Goal: Transaction & Acquisition: Obtain resource

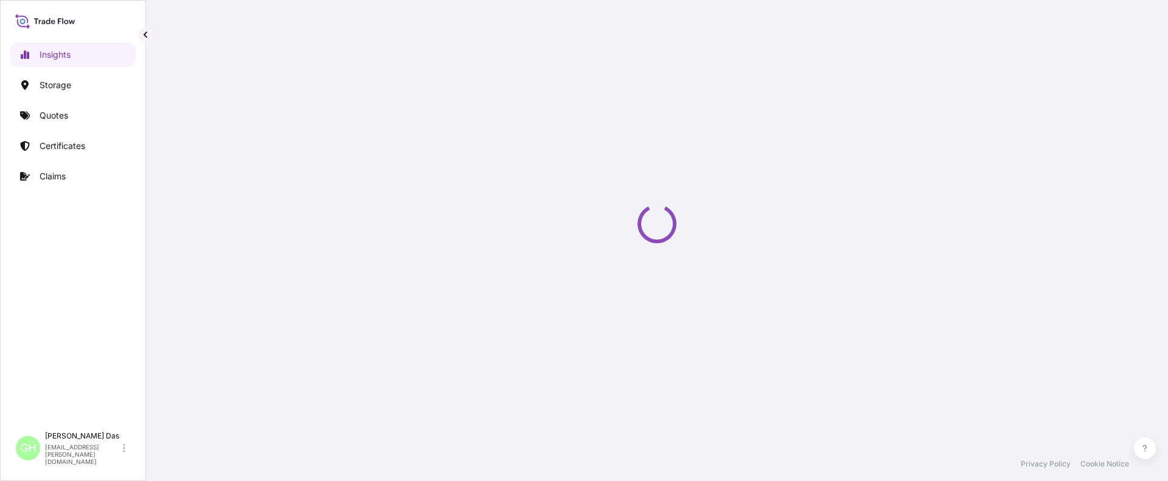
select select "2025"
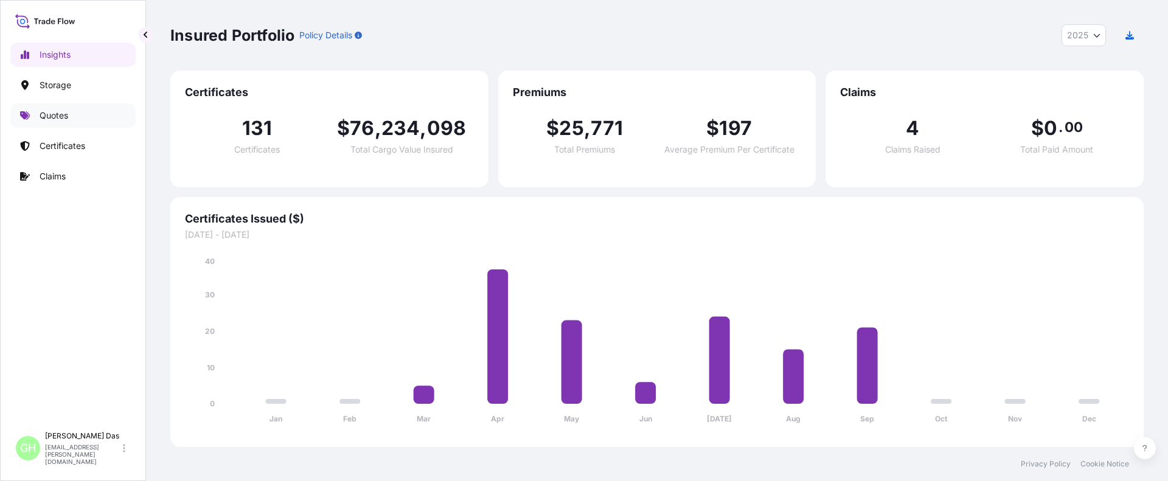
click at [52, 116] on p "Quotes" at bounding box center [54, 116] width 29 height 12
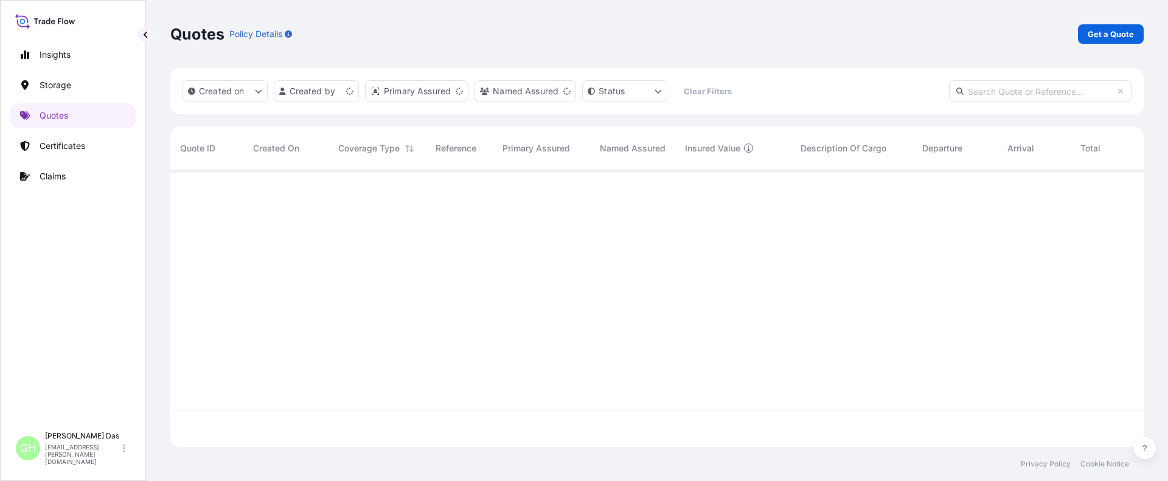
scroll to position [274, 965]
click at [1106, 32] on p "Get a Quote" at bounding box center [1111, 34] width 46 height 12
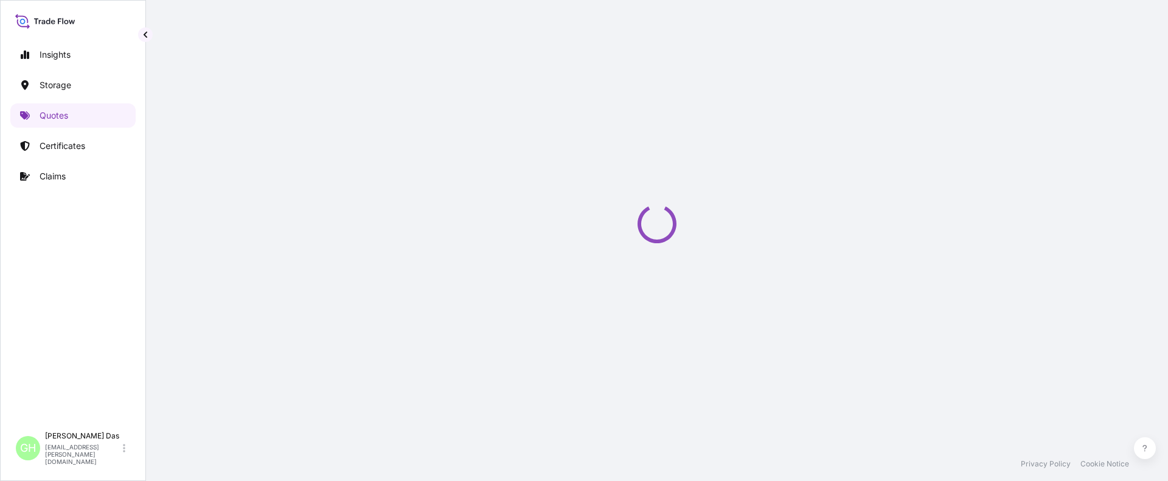
select select "Water"
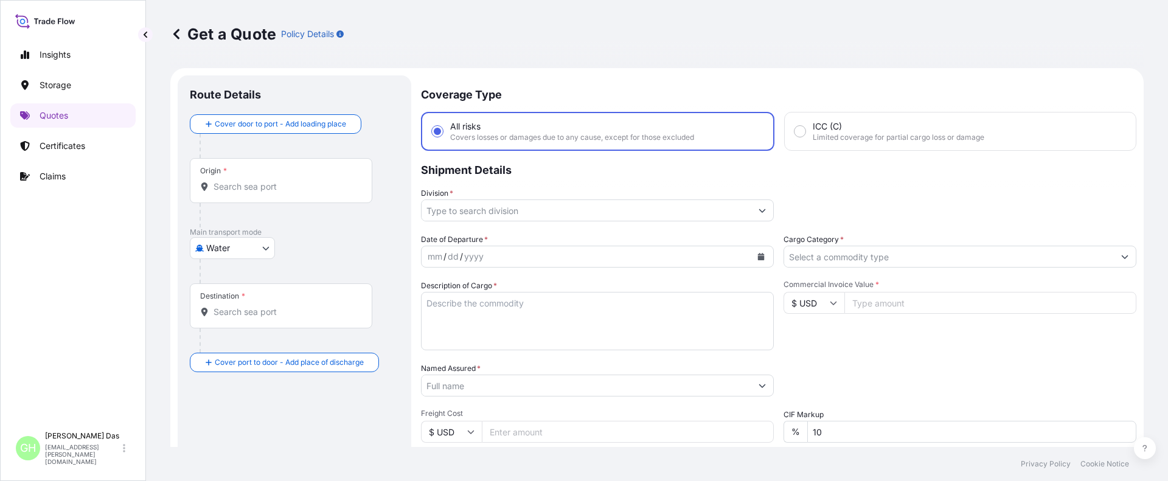
scroll to position [19, 0]
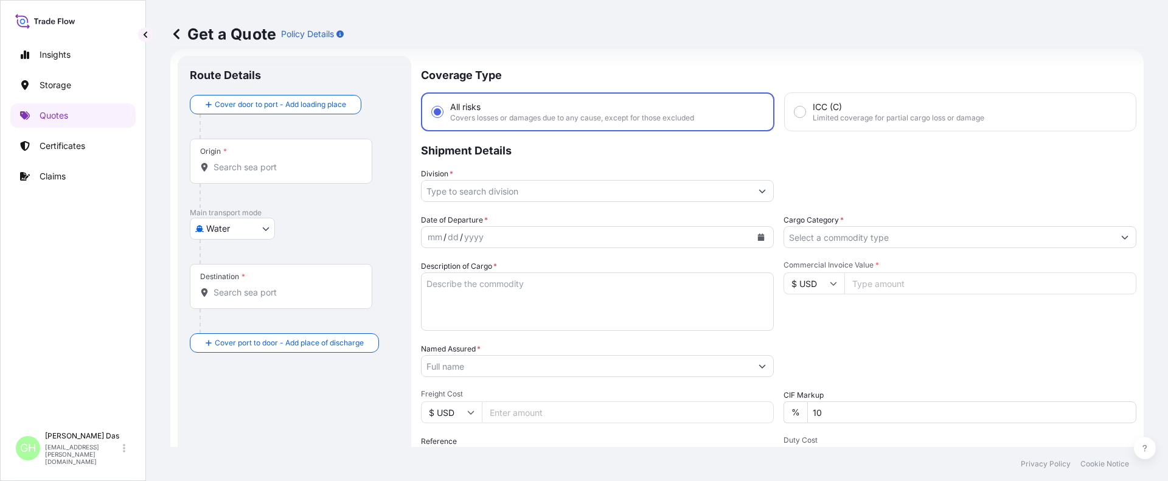
click at [246, 173] on input "Origin *" at bounding box center [286, 167] width 144 height 12
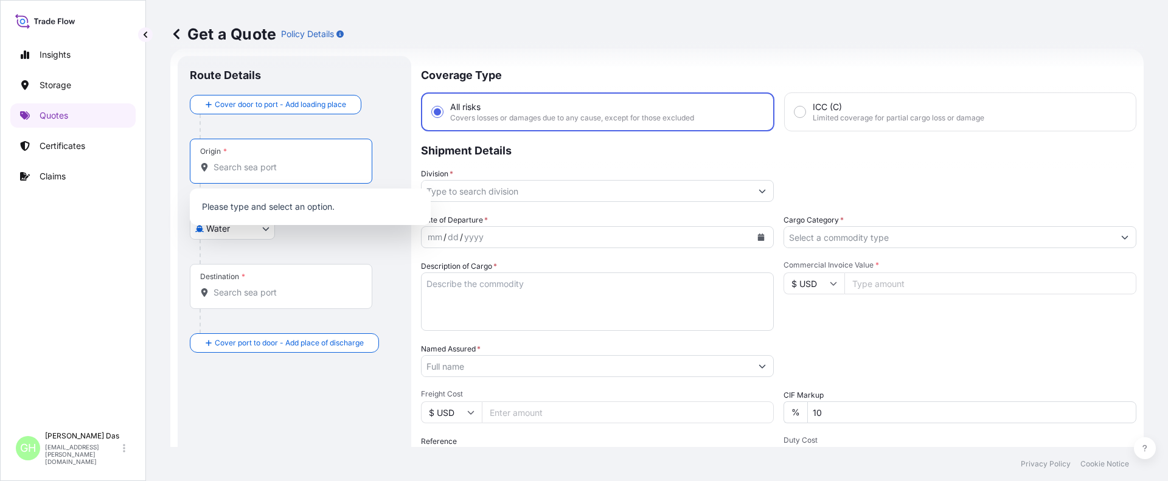
paste input "[GEOGRAPHIC_DATA], [GEOGRAPHIC_DATA]"
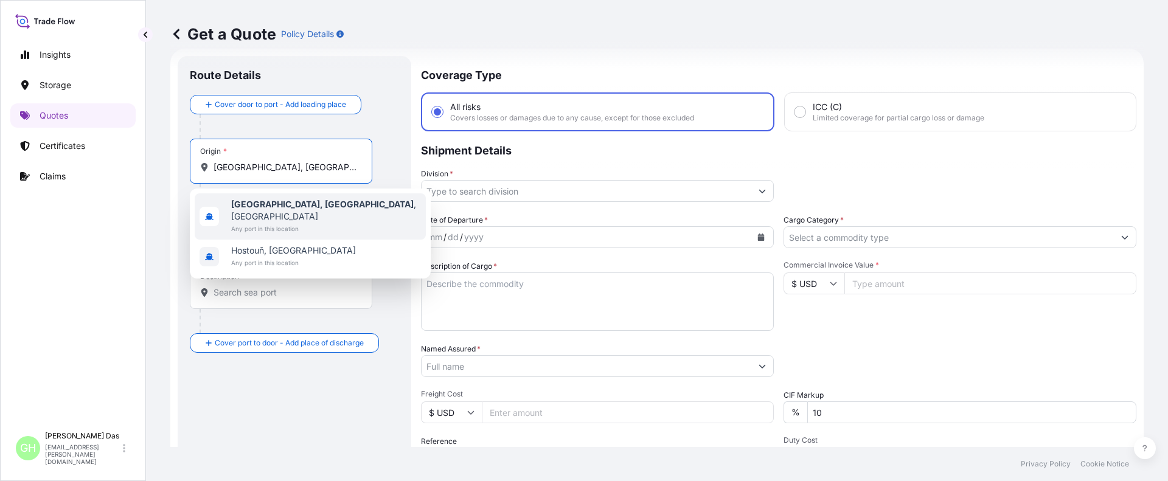
click at [258, 202] on b "[GEOGRAPHIC_DATA], [GEOGRAPHIC_DATA]" at bounding box center [322, 204] width 183 height 10
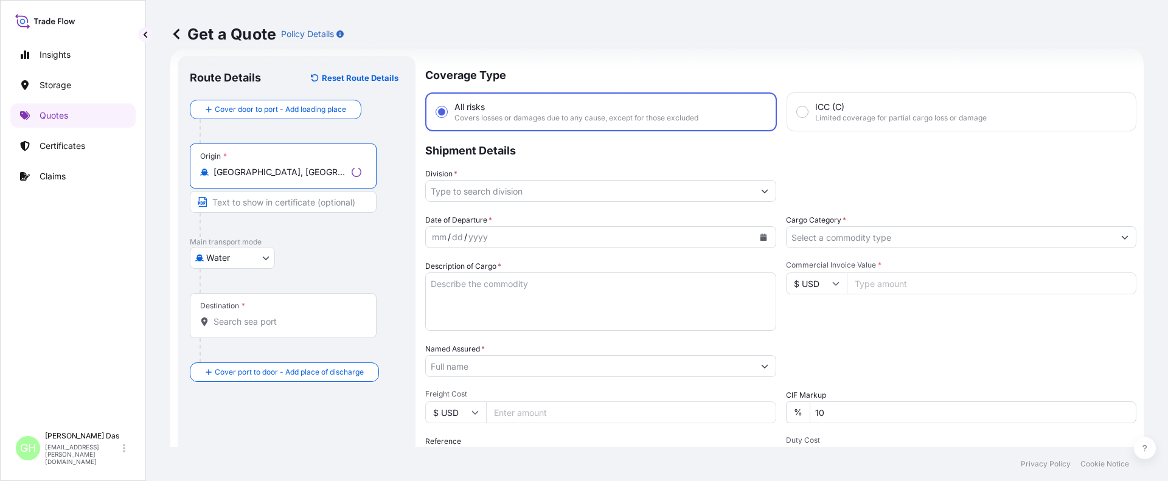
type input "[GEOGRAPHIC_DATA], [GEOGRAPHIC_DATA], [GEOGRAPHIC_DATA]"
click at [248, 330] on div "Destination *" at bounding box center [281, 315] width 183 height 45
click at [248, 328] on input "Destination *" at bounding box center [286, 322] width 144 height 12
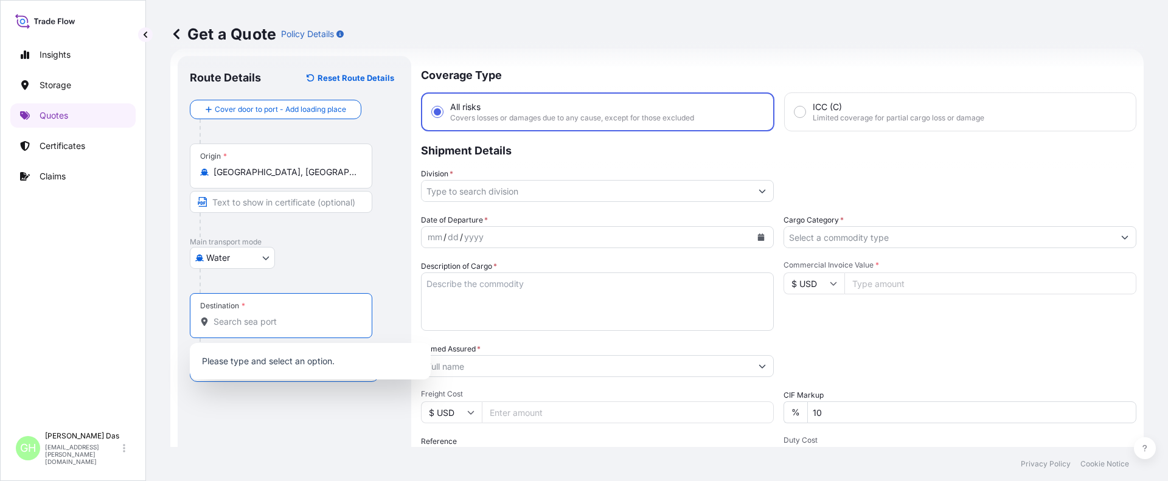
paste input "ASHDOD, [GEOGRAPHIC_DATA]"
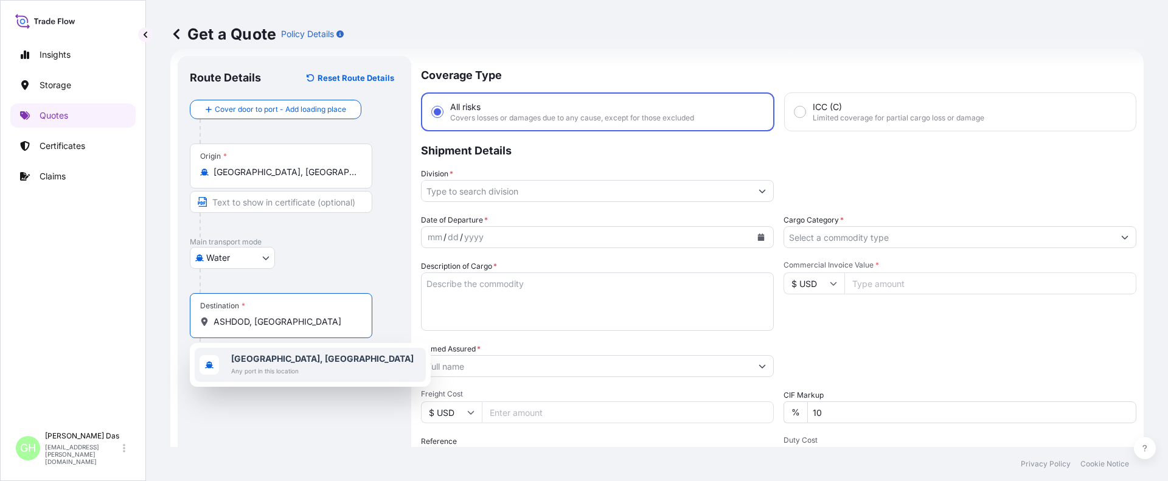
click at [258, 361] on b "[GEOGRAPHIC_DATA], [GEOGRAPHIC_DATA]" at bounding box center [322, 359] width 183 height 10
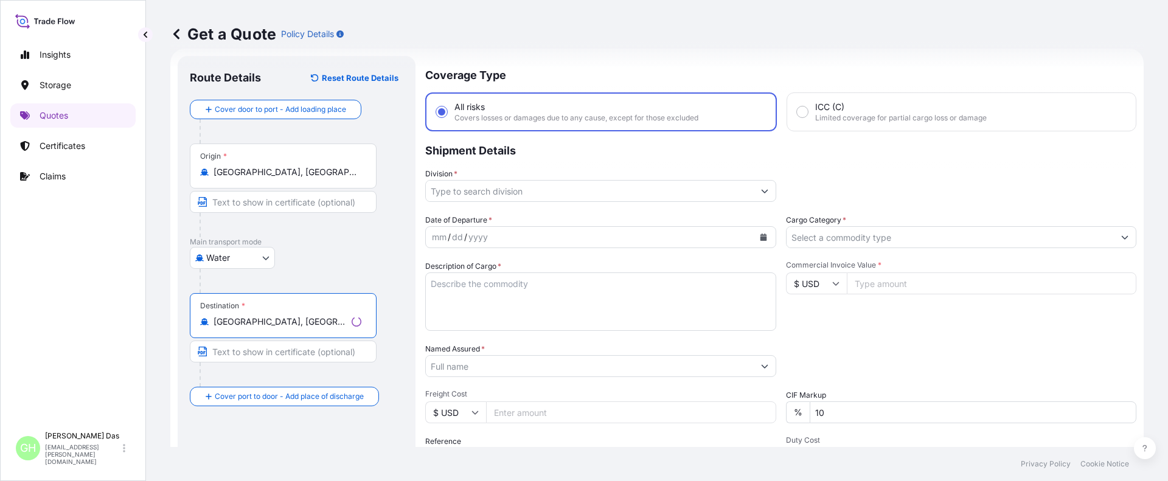
type input "[GEOGRAPHIC_DATA], [GEOGRAPHIC_DATA]"
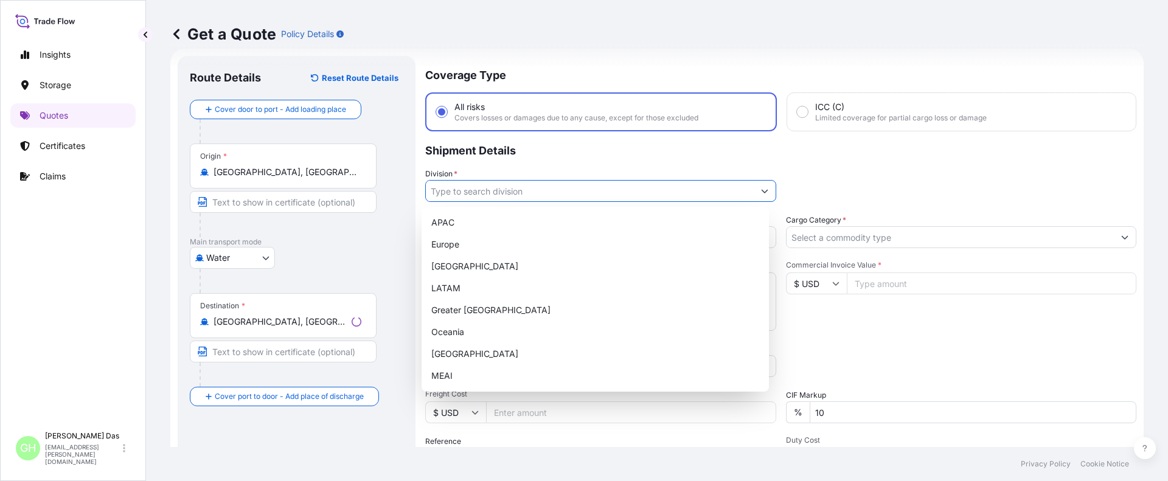
click at [531, 190] on input "Division *" at bounding box center [590, 191] width 328 height 22
click at [447, 226] on div "APAC" at bounding box center [596, 223] width 338 height 22
type input "APAC"
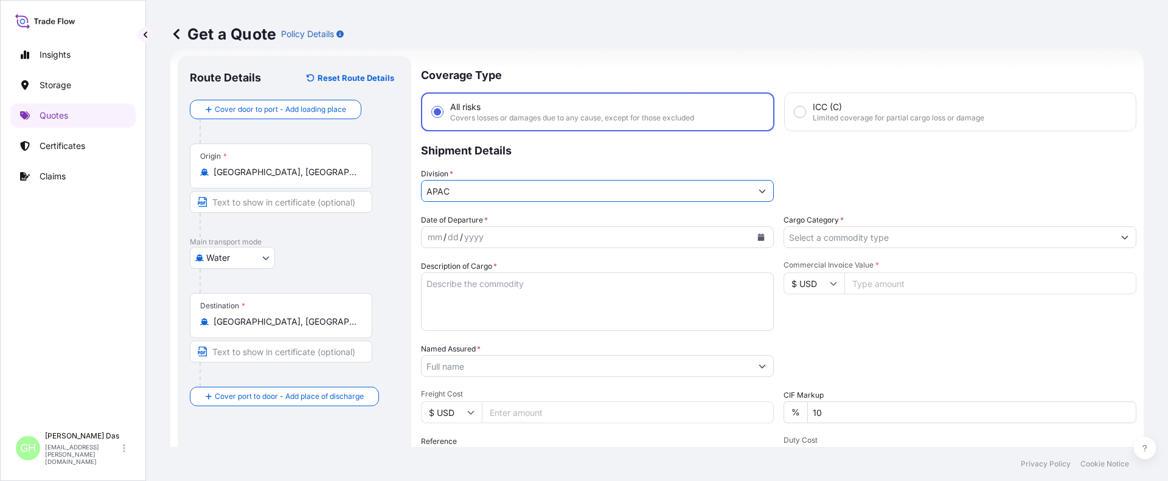
click at [758, 236] on icon "Calendar" at bounding box center [761, 237] width 7 height 7
click at [761, 236] on button "Calendar" at bounding box center [761, 237] width 19 height 19
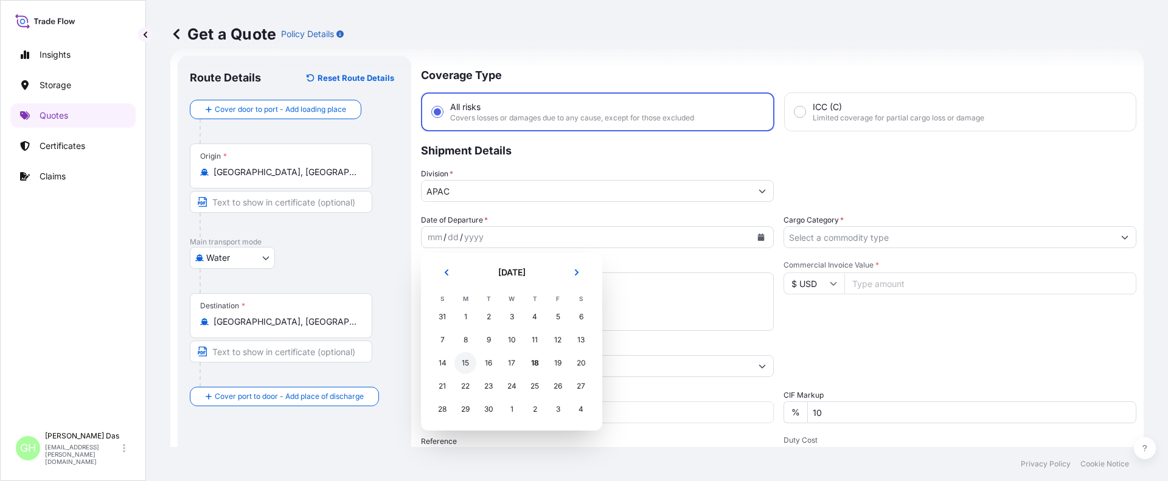
click at [464, 364] on div "15" at bounding box center [466, 363] width 22 height 22
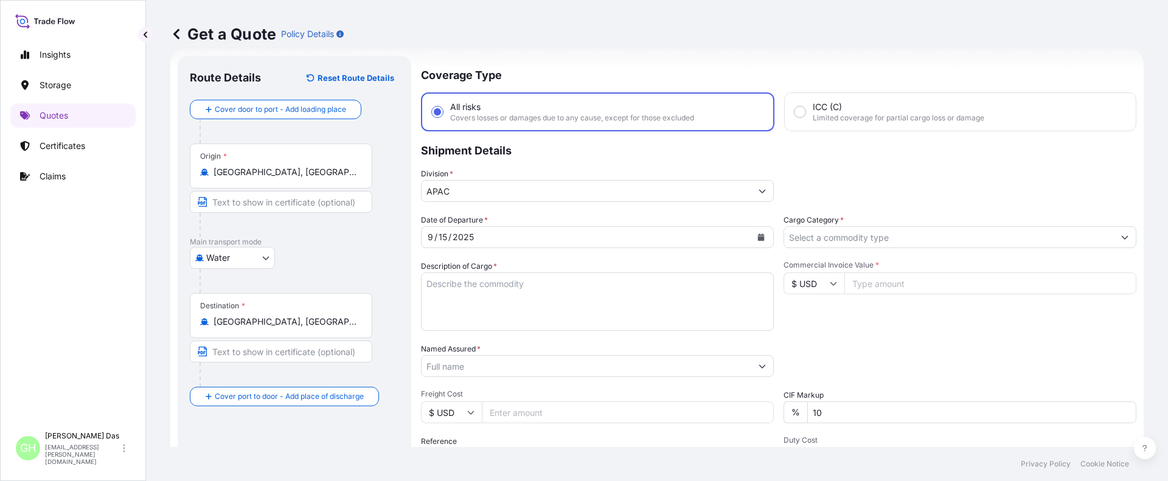
click at [477, 292] on textarea "Description of Cargo *" at bounding box center [597, 302] width 353 height 58
paste textarea "BAGS LOADED INTO 4 40' CONTAINER(S) PETROTHENE GA501020, 55BAG"
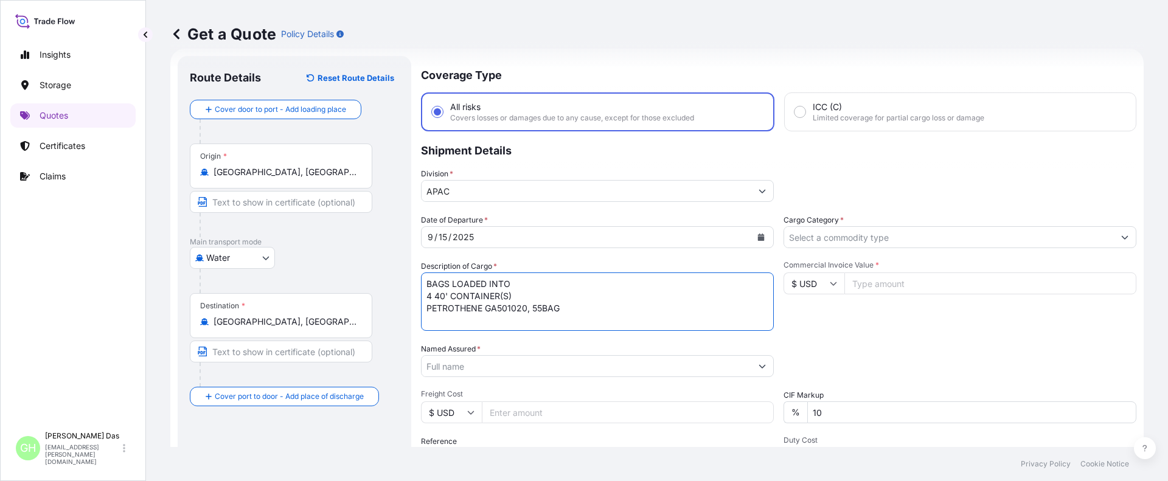
click at [427, 285] on textarea "BAGS LOADED INTO 4 40' CONTAINER(S) PETROTHENE GA501020, 55BAG" at bounding box center [597, 302] width 353 height 58
type textarea "3740 BAGS LOADED INTO 4 40' CONTAINER(S) PETROTHENE GA501020, 55BAG"
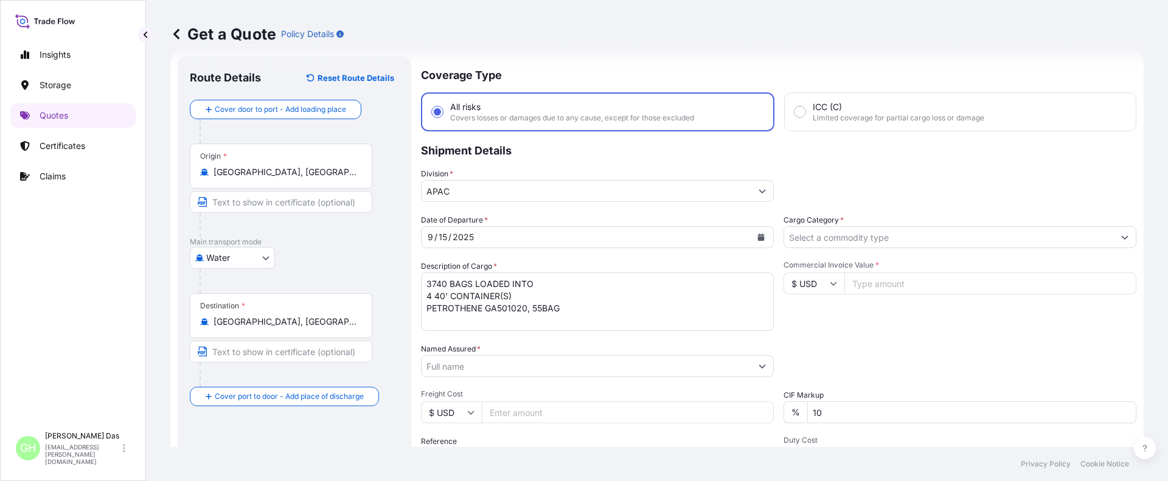
click at [58, 323] on div "Insights Storage Quotes Certificates Claims" at bounding box center [72, 229] width 125 height 394
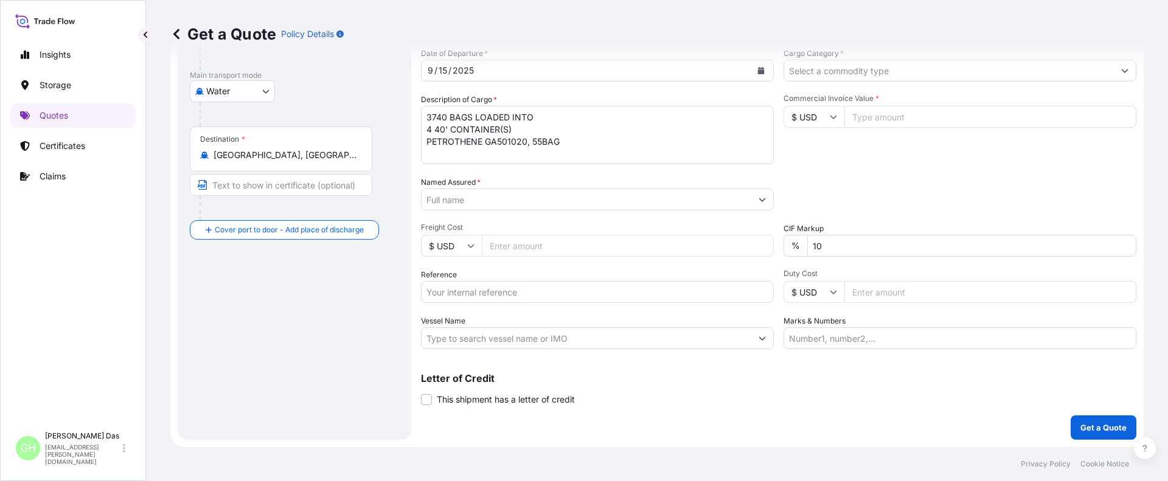
click at [485, 194] on input "Named Assured *" at bounding box center [587, 200] width 330 height 22
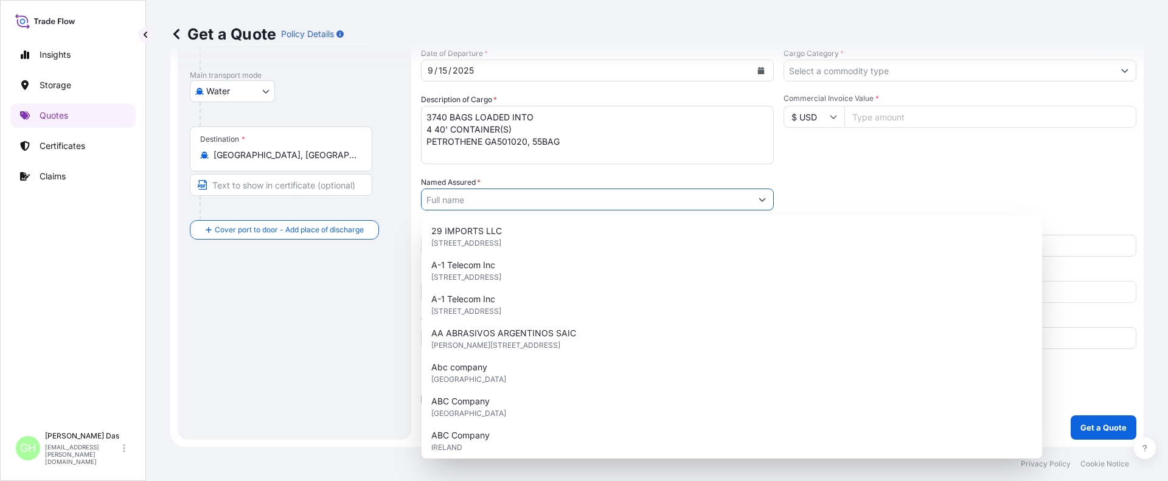
paste input "EQUISTAR CHEMICALS, LP"
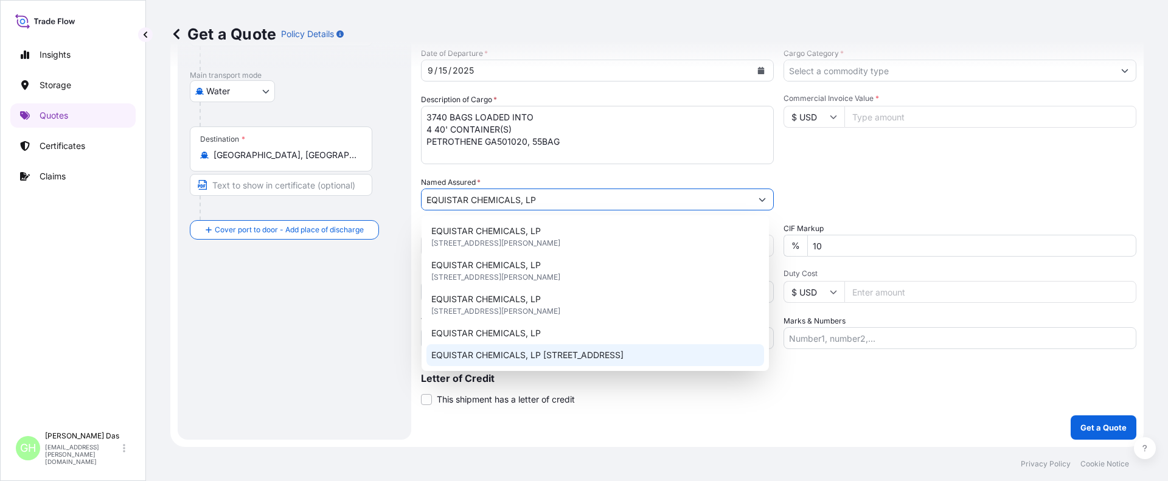
click at [608, 354] on span "EQUISTAR CHEMICALS, LP [STREET_ADDRESS]" at bounding box center [527, 355] width 192 height 12
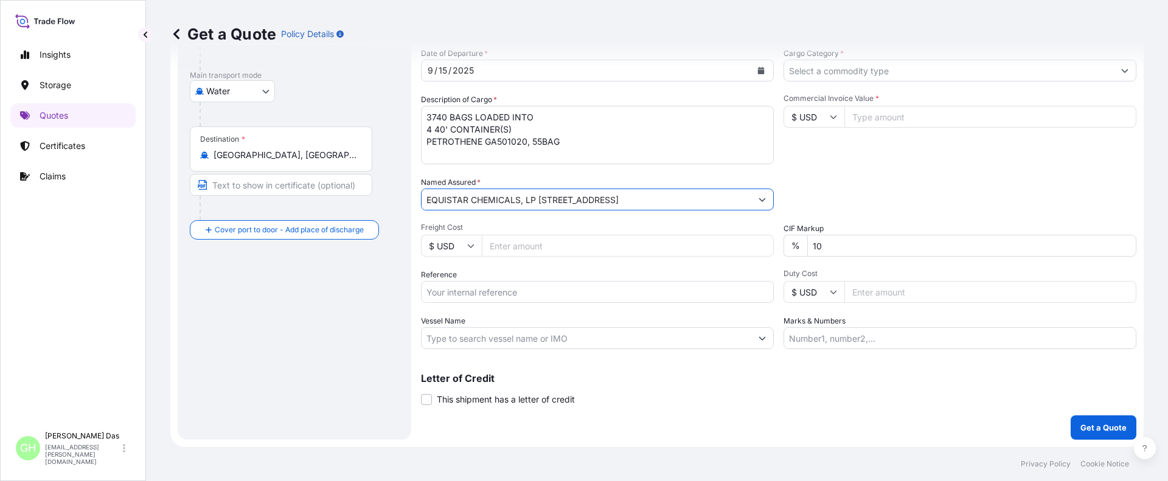
type input "EQUISTAR CHEMICALS, LP [STREET_ADDRESS]"
click at [484, 296] on input "Reference" at bounding box center [597, 292] width 353 height 22
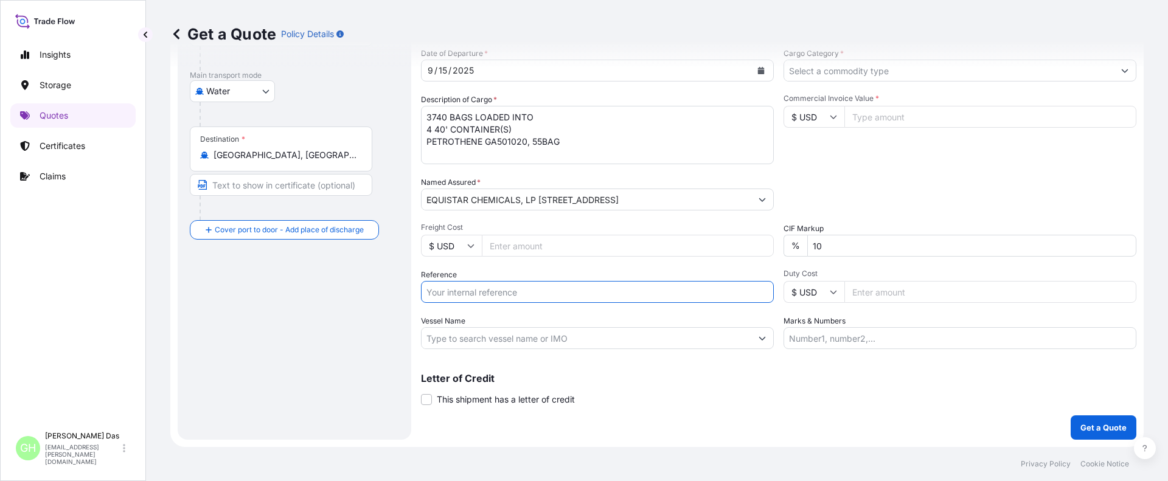
paste input "5013140520"
click at [323, 394] on div "Route Details Reset Route Details Cover door to port - Add loading place Place …" at bounding box center [294, 164] width 209 height 526
click at [426, 293] on input "5013140520" at bounding box center [597, 292] width 353 height 22
paste input "10420850407"
type input "10420850407 / 5013140520"
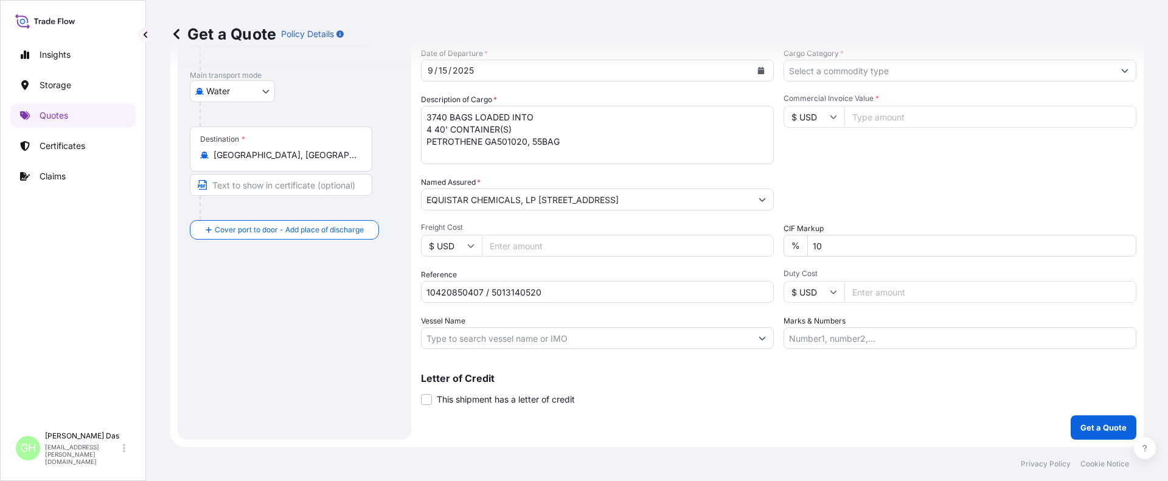
click at [473, 331] on input "Vessel Name" at bounding box center [587, 338] width 330 height 22
paste input "[PERSON_NAME]"
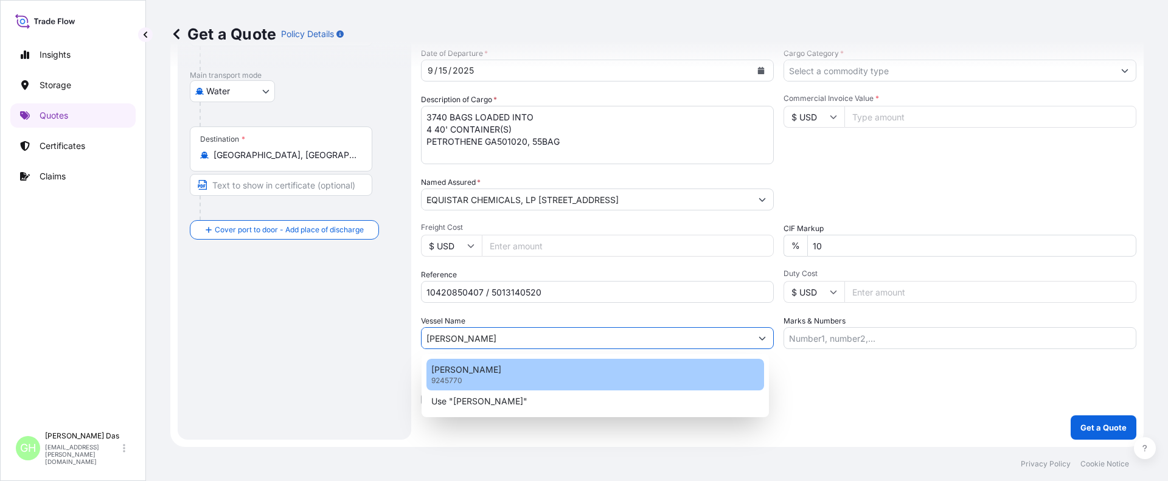
click at [487, 379] on div "[PERSON_NAME] 9245770" at bounding box center [596, 375] width 338 height 32
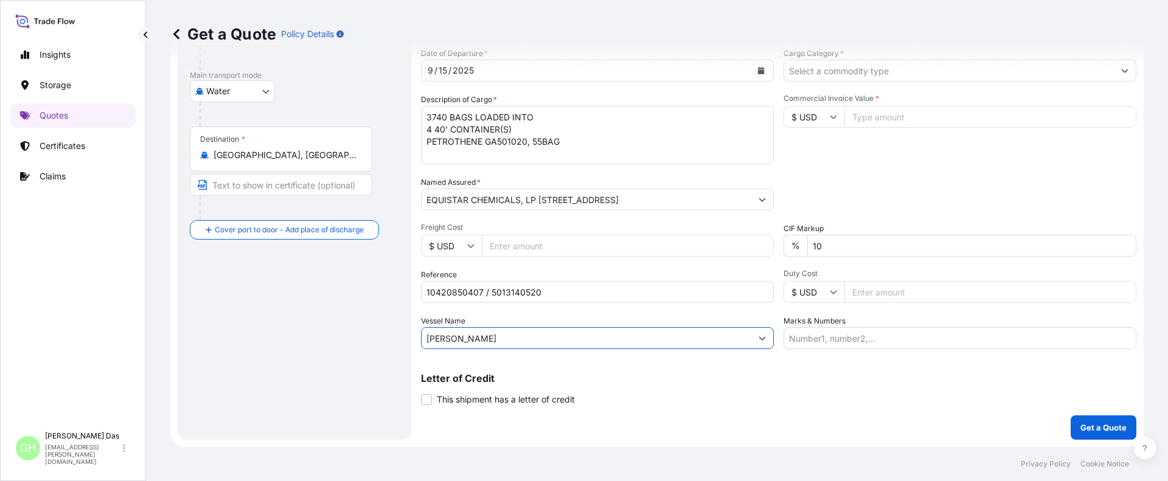
type input "[PERSON_NAME]"
click at [890, 72] on input "Cargo Category *" at bounding box center [949, 71] width 330 height 22
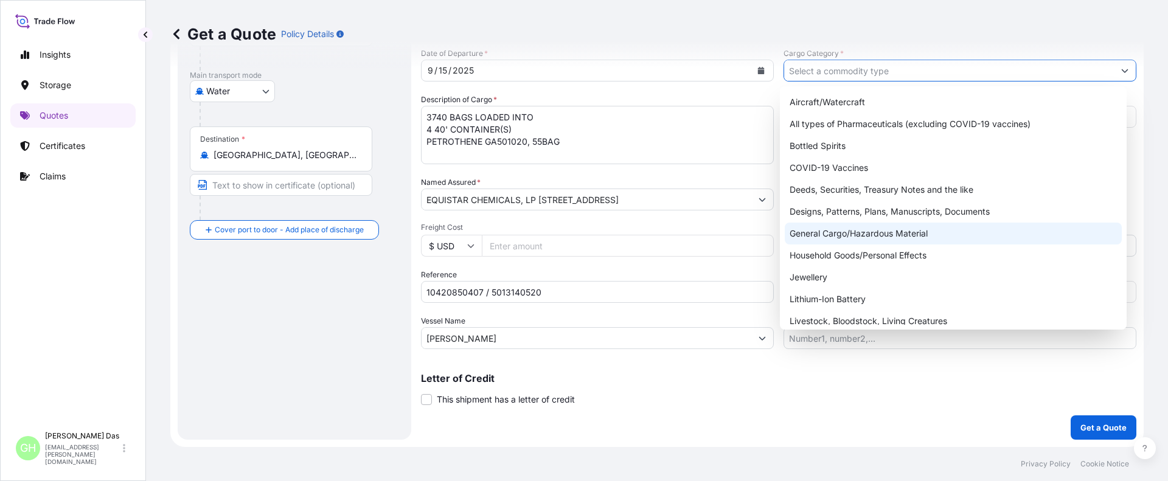
click at [815, 231] on div "General Cargo/Hazardous Material" at bounding box center [954, 234] width 338 height 22
type input "General Cargo/Hazardous Material"
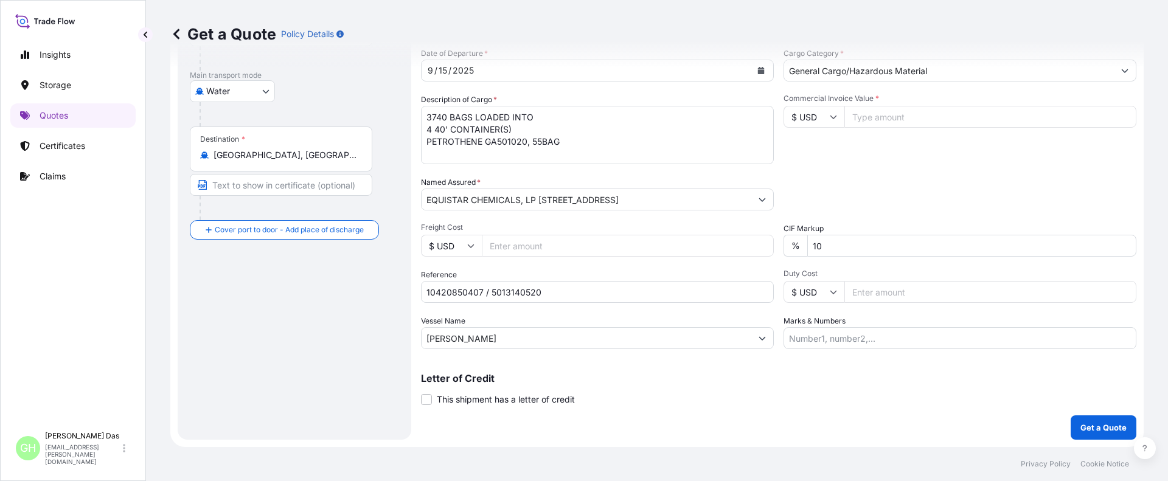
click at [823, 153] on div "Commercial Invoice Value * $ USD" at bounding box center [960, 129] width 353 height 71
drag, startPoint x: 354, startPoint y: 327, endPoint x: 387, endPoint y: 356, distance: 44.0
click at [355, 327] on div "Route Details Reset Route Details Cover door to port - Add loading place Place …" at bounding box center [294, 164] width 209 height 526
click at [878, 118] on input "Commercial Invoice Value *" at bounding box center [991, 117] width 292 height 22
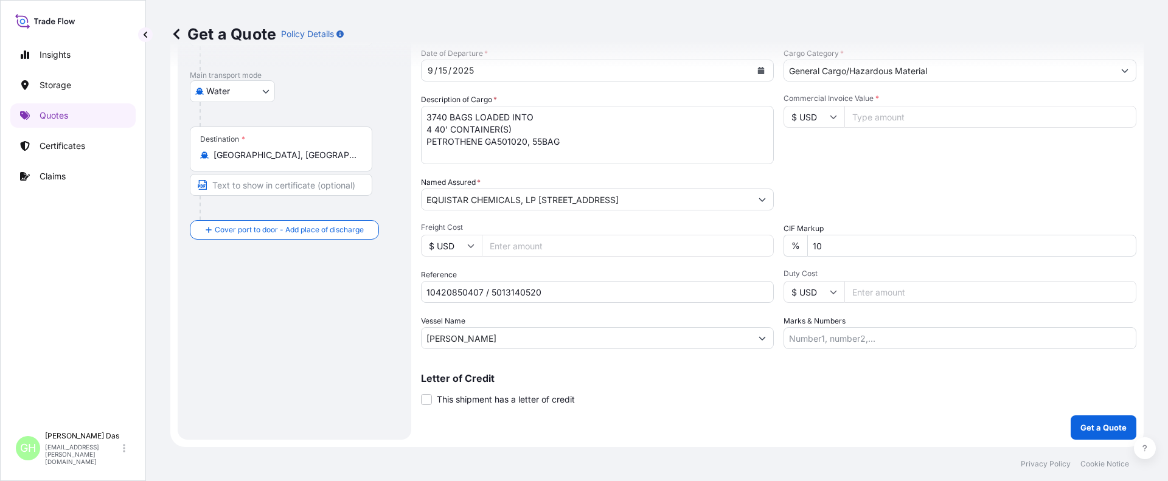
paste input "82450"
type input "82450"
click at [845, 159] on div "Commercial Invoice Value * $ USD 82450" at bounding box center [960, 129] width 353 height 71
click at [253, 326] on div "Route Details Reset Route Details Cover door to port - Add loading place Place …" at bounding box center [294, 164] width 209 height 526
click at [1085, 428] on p "Get a Quote" at bounding box center [1104, 428] width 46 height 12
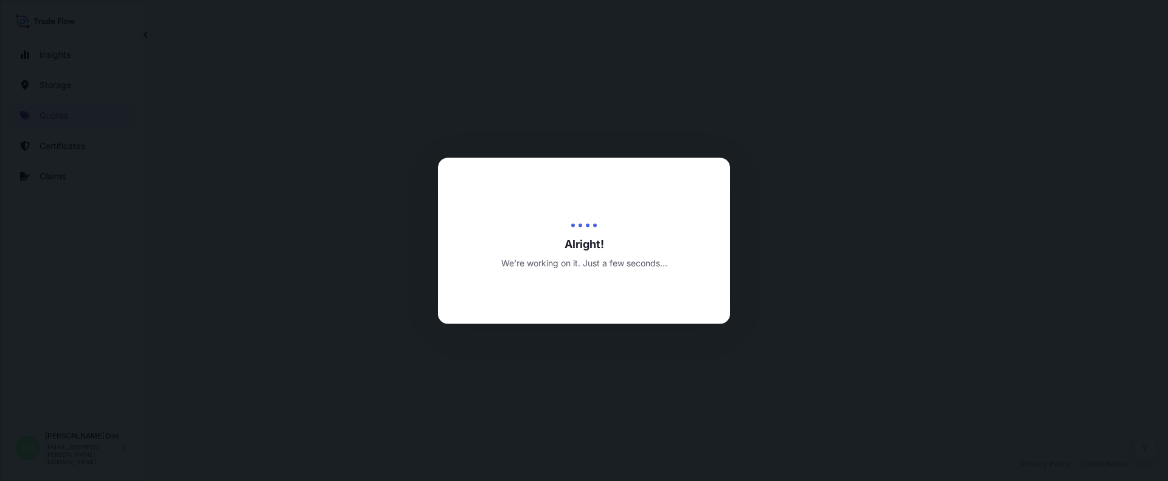
select select "Water"
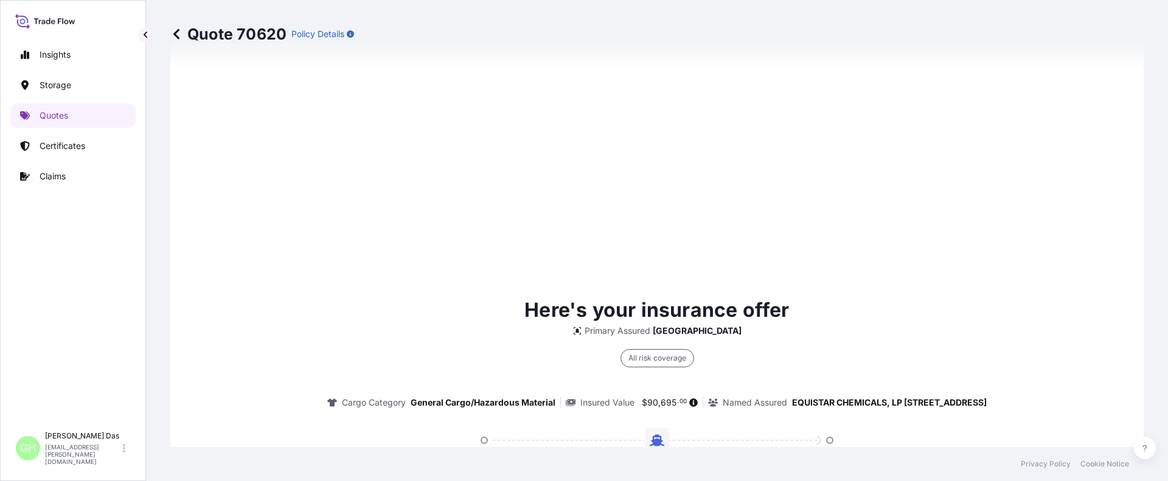
scroll to position [1830, 0]
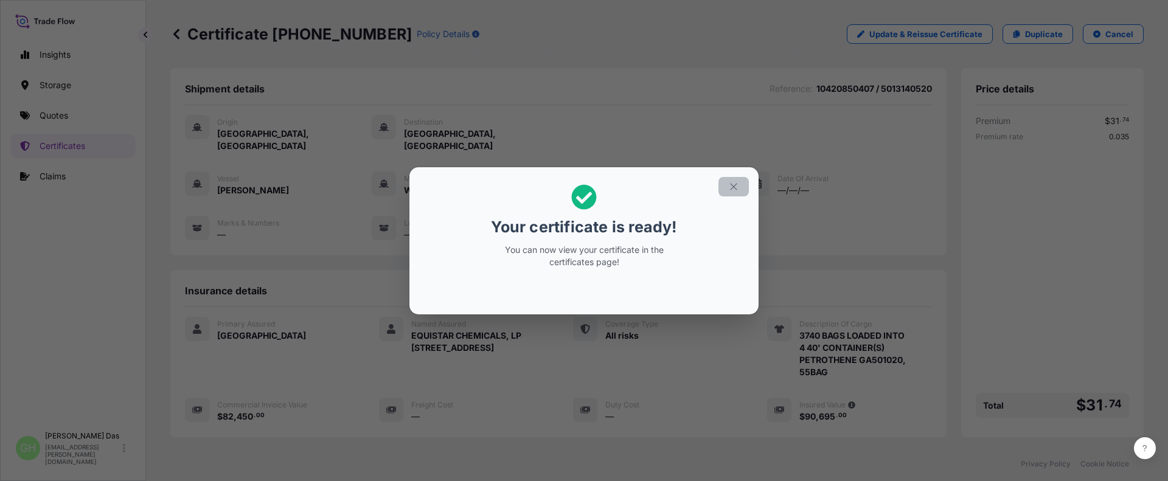
click at [733, 185] on icon "button" at bounding box center [733, 186] width 7 height 7
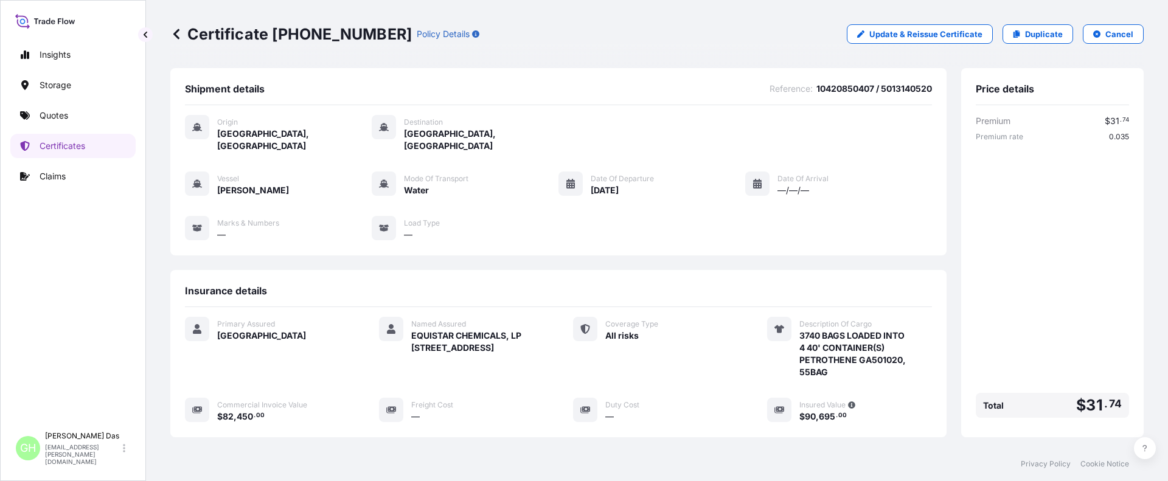
scroll to position [195, 0]
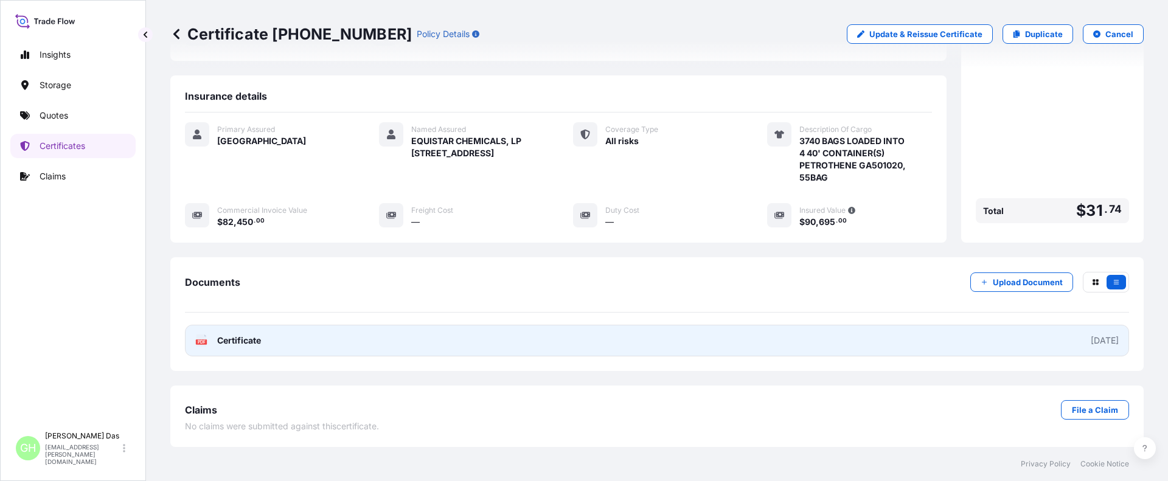
click at [1074, 347] on link "PDF Certificate [DATE]" at bounding box center [657, 341] width 945 height 32
